Goal: Find specific page/section: Find specific page/section

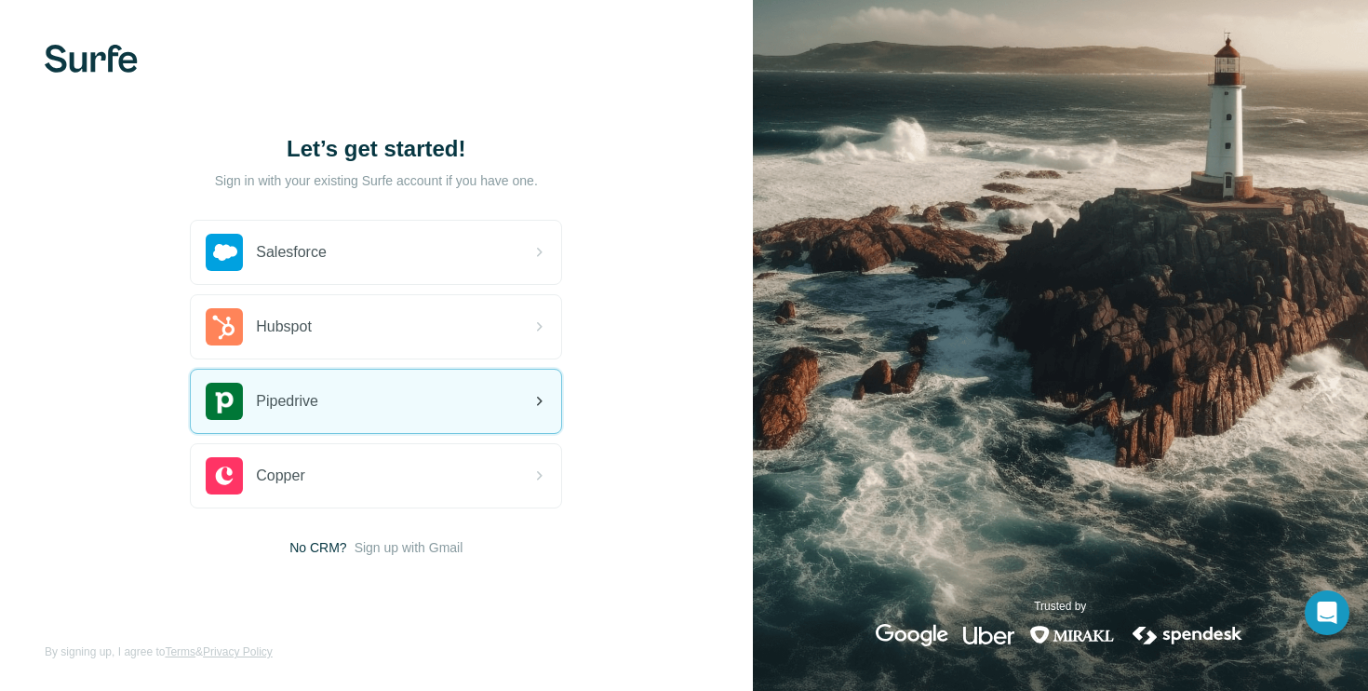
click at [397, 407] on div "Pipedrive" at bounding box center [376, 401] width 370 height 63
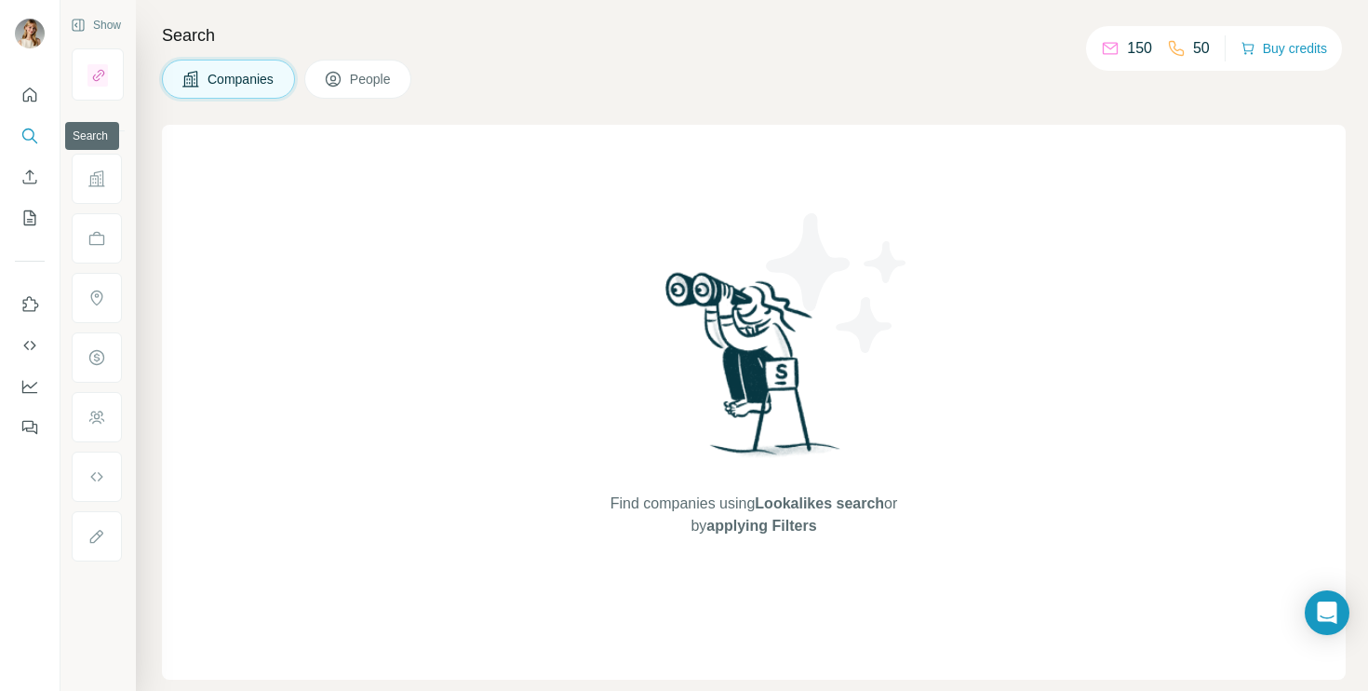
click at [34, 129] on icon "Search" at bounding box center [29, 136] width 19 height 19
click at [384, 70] on span "People" at bounding box center [371, 79] width 43 height 19
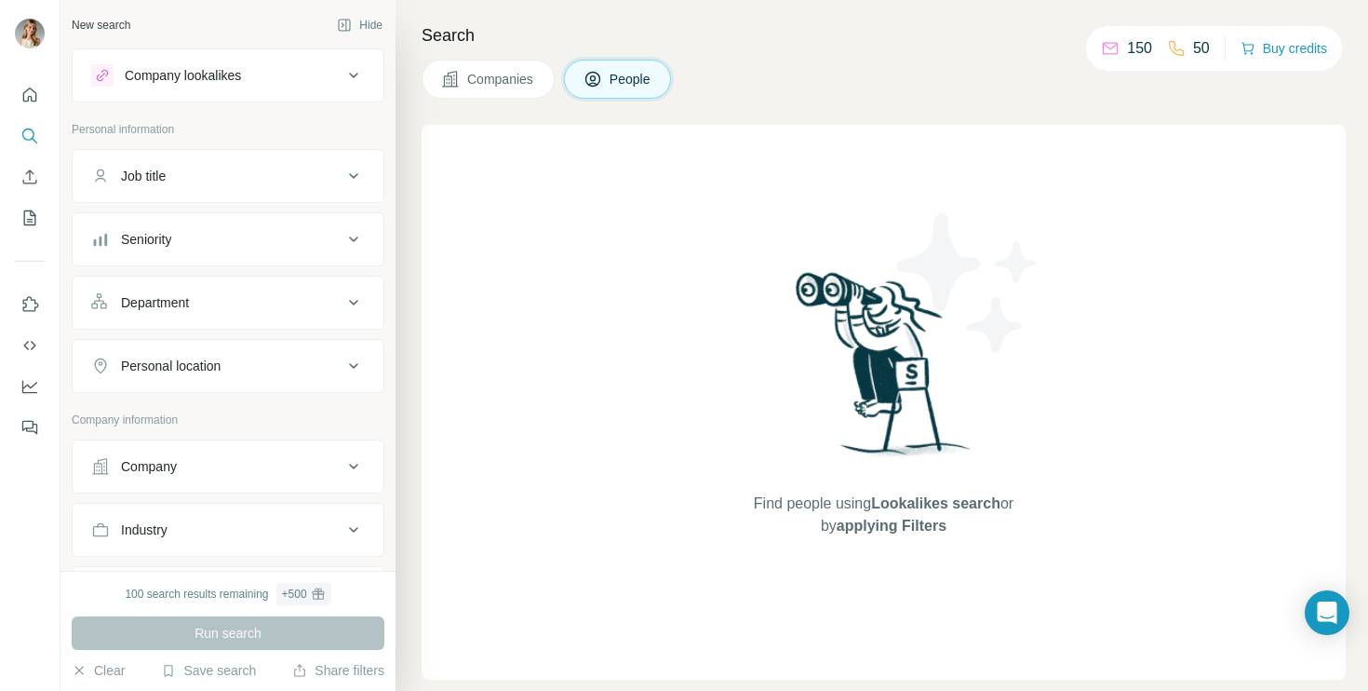
click at [343, 79] on icon at bounding box center [354, 75] width 22 height 22
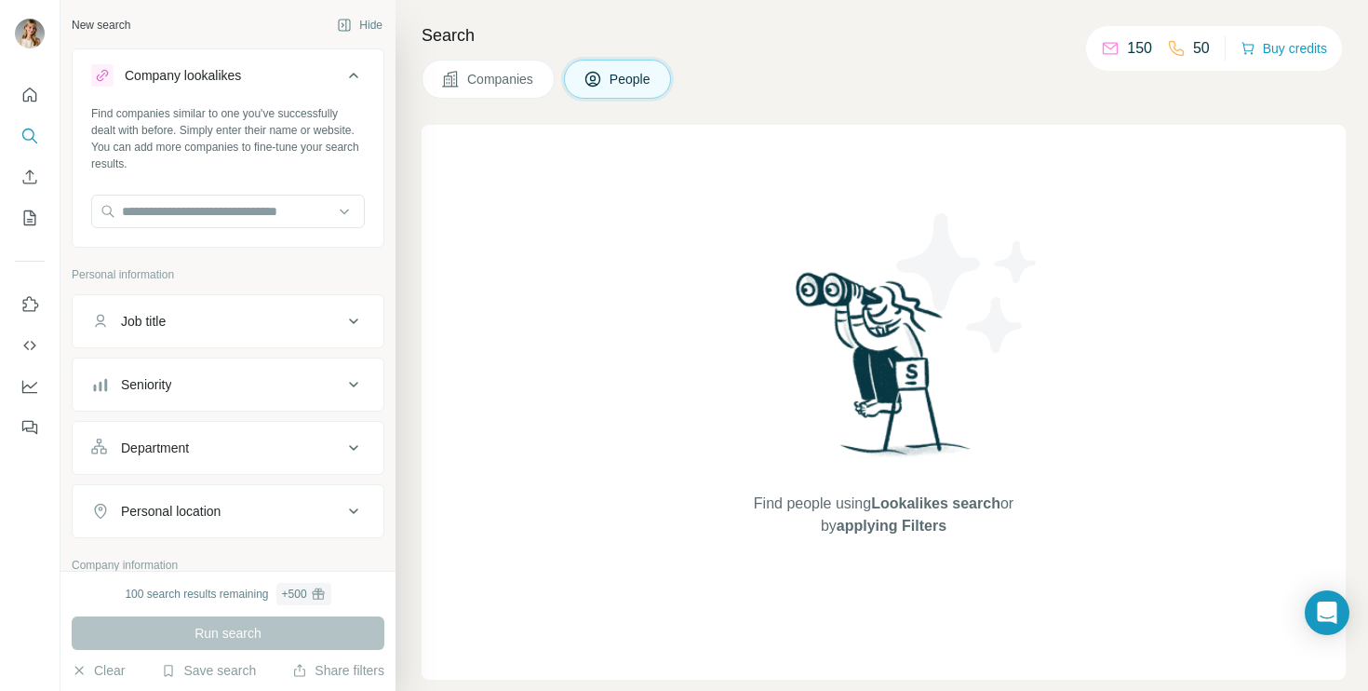
click at [343, 79] on icon at bounding box center [354, 75] width 22 height 22
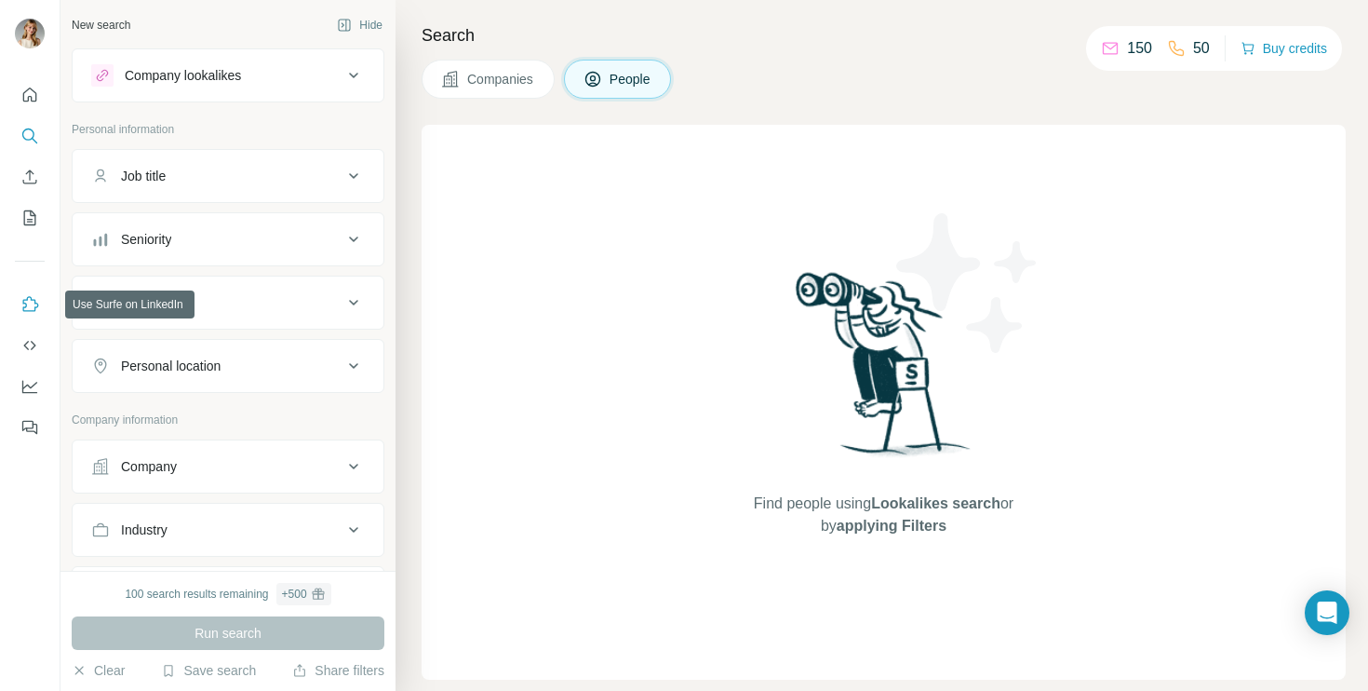
click at [31, 305] on icon "Use Surfe on LinkedIn" at bounding box center [29, 304] width 19 height 19
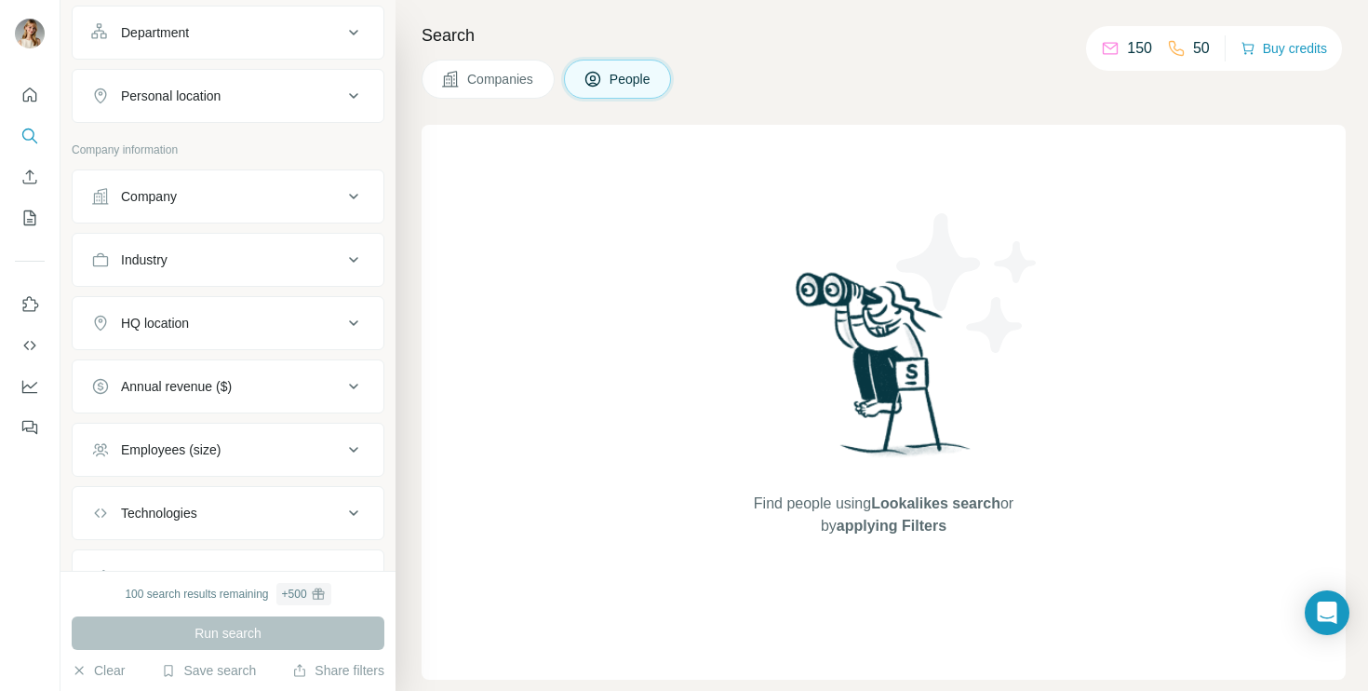
scroll to position [355, 0]
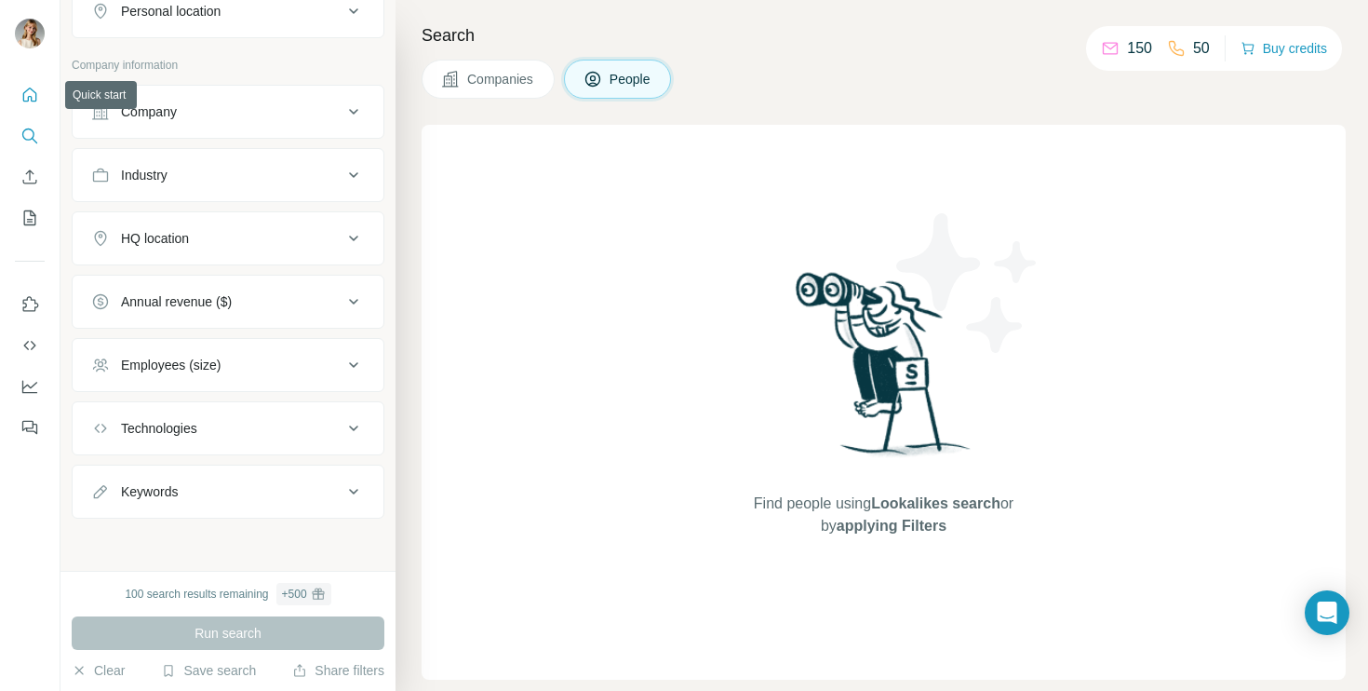
click at [31, 88] on icon "Quick start" at bounding box center [30, 94] width 14 height 14
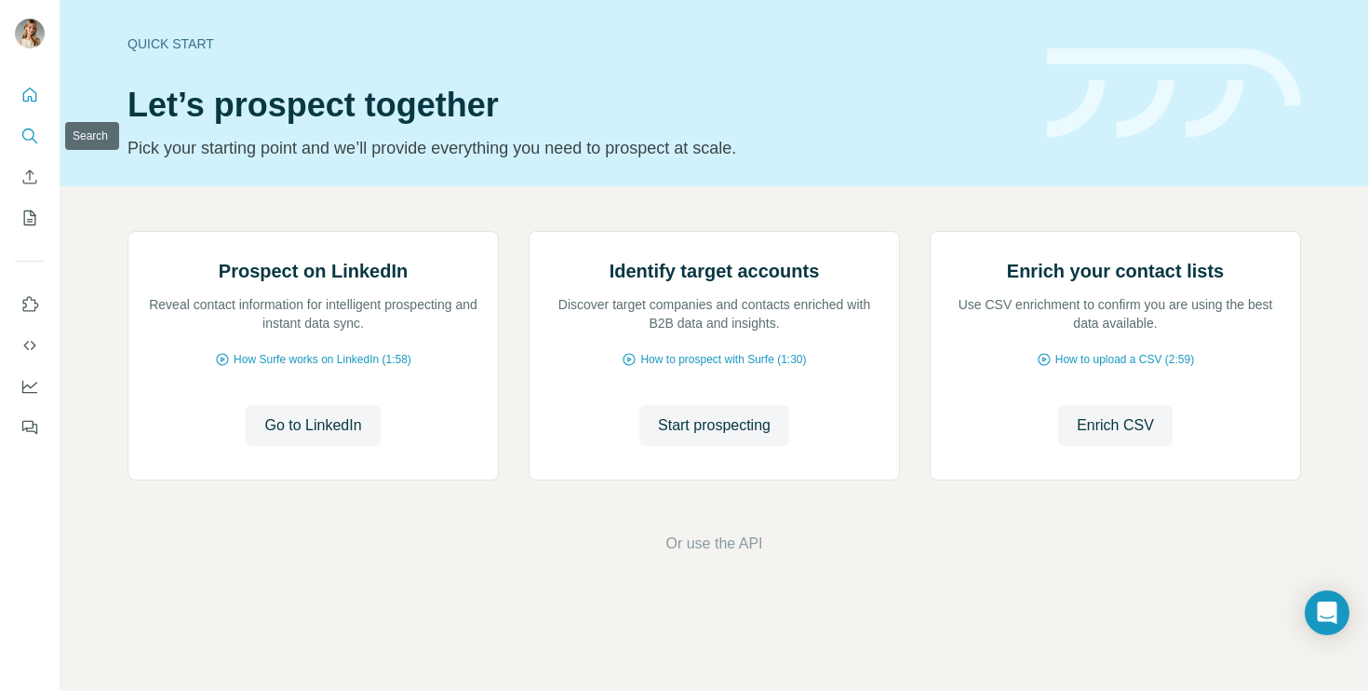
click at [32, 126] on button "Search" at bounding box center [30, 136] width 30 height 34
